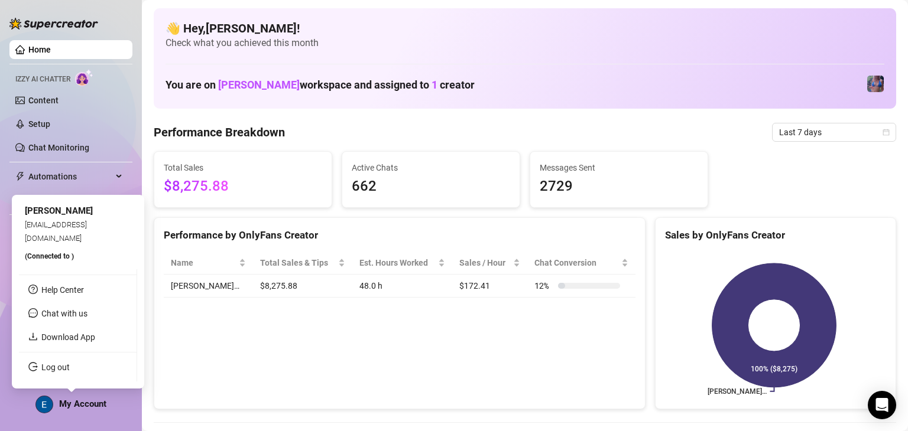
click at [73, 405] on span "My Account" at bounding box center [82, 404] width 47 height 11
click at [68, 363] on link "Log out" at bounding box center [55, 367] width 28 height 9
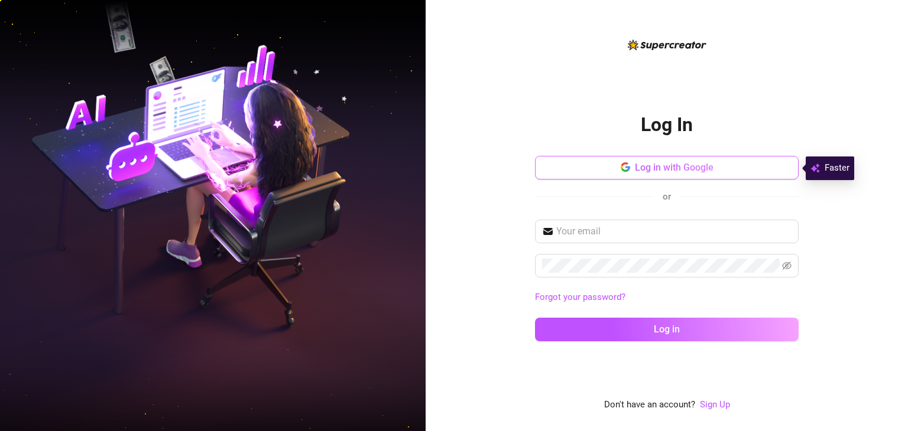
click at [652, 168] on span "Log in with Google" at bounding box center [674, 167] width 79 height 11
